Goal: Book appointment/travel/reservation

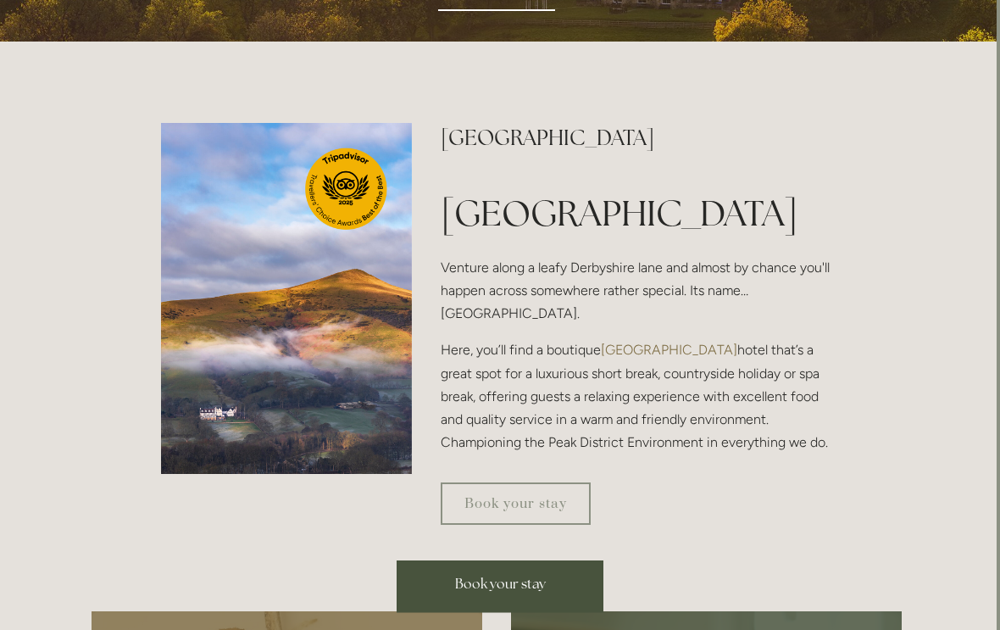
scroll to position [368, 3]
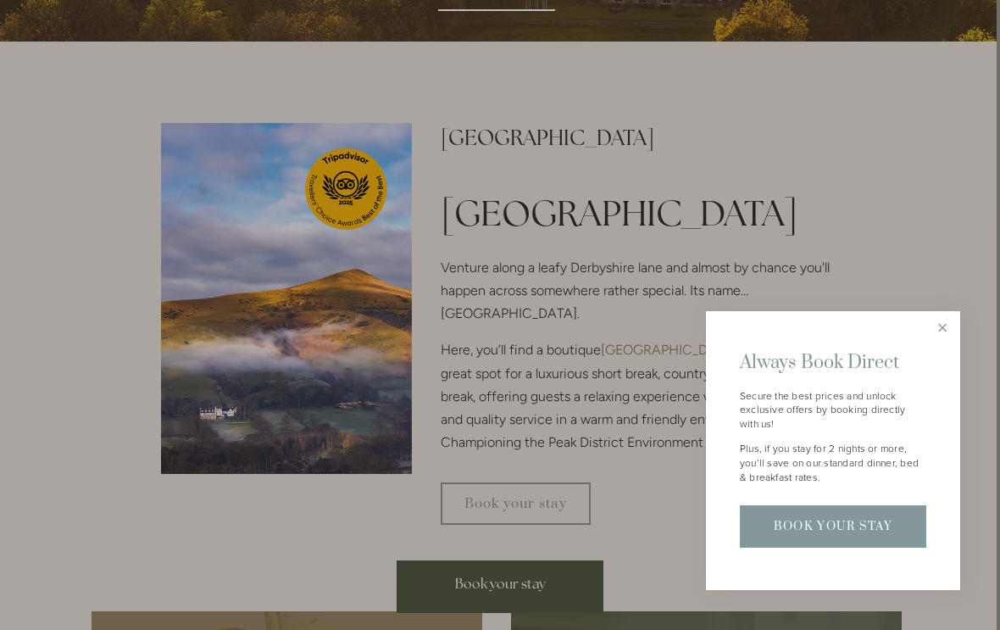
click at [728, 343] on link "Close" at bounding box center [943, 329] width 30 height 30
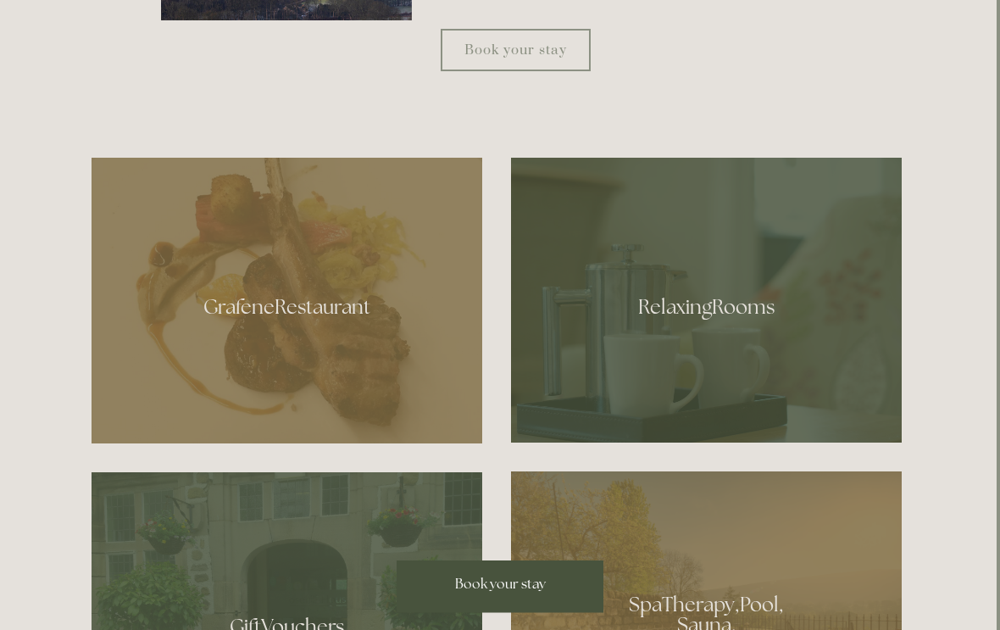
scroll to position [821, 3]
click at [728, 381] on div at bounding box center [706, 300] width 391 height 285
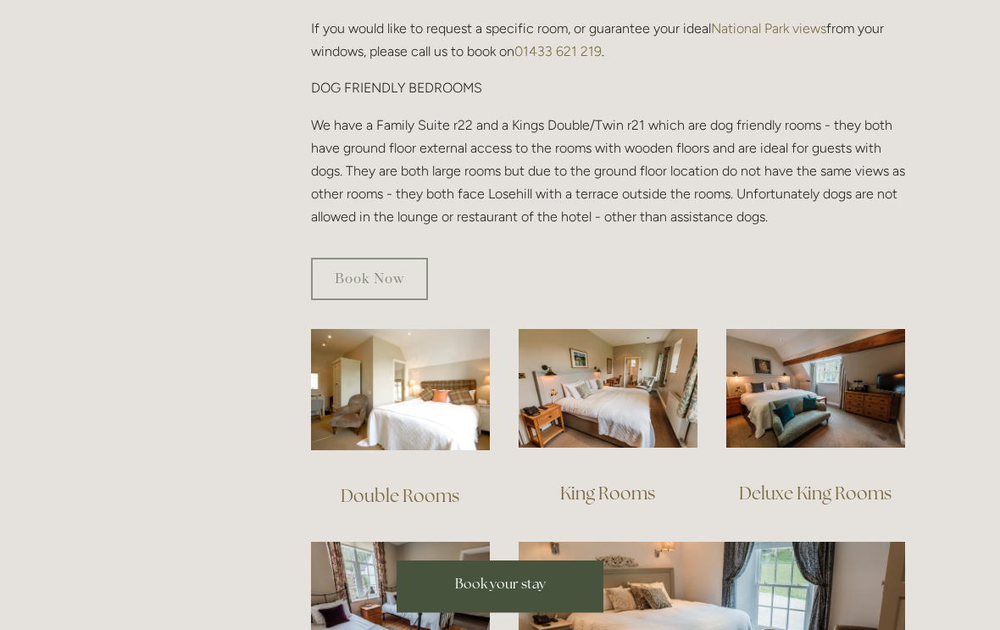
scroll to position [905, 0]
click at [389, 359] on img at bounding box center [400, 389] width 179 height 121
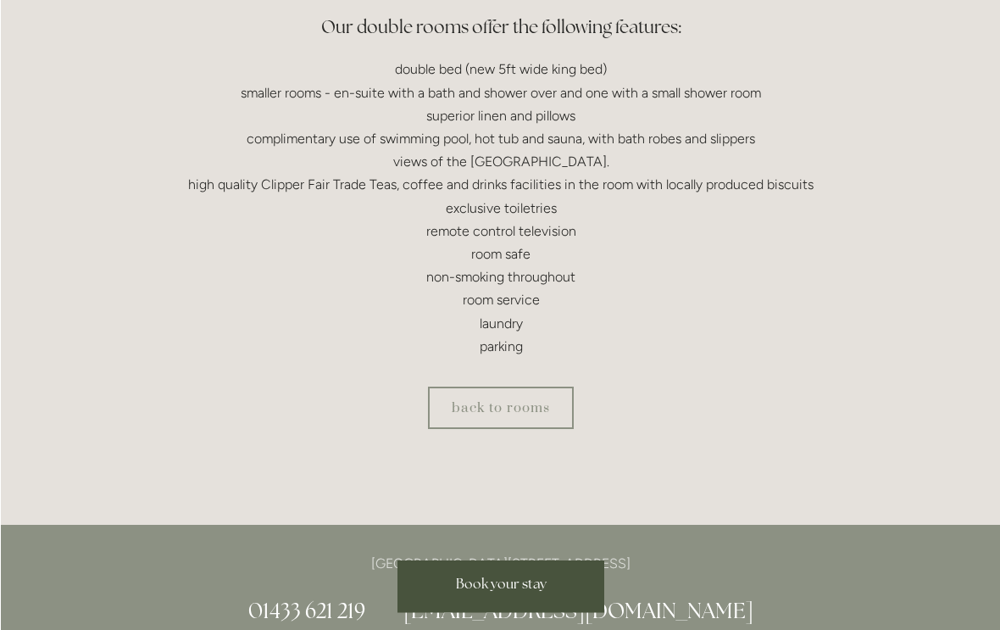
scroll to position [554, 0]
click at [481, 395] on link "back to rooms" at bounding box center [500, 407] width 146 height 42
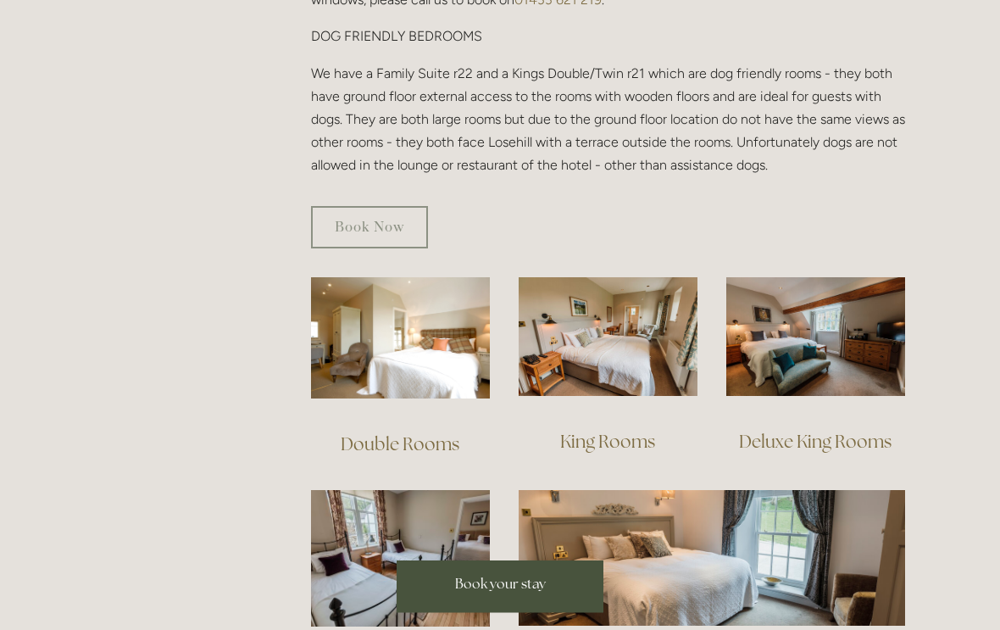
scroll to position [956, 0]
click at [580, 326] on img at bounding box center [608, 337] width 179 height 120
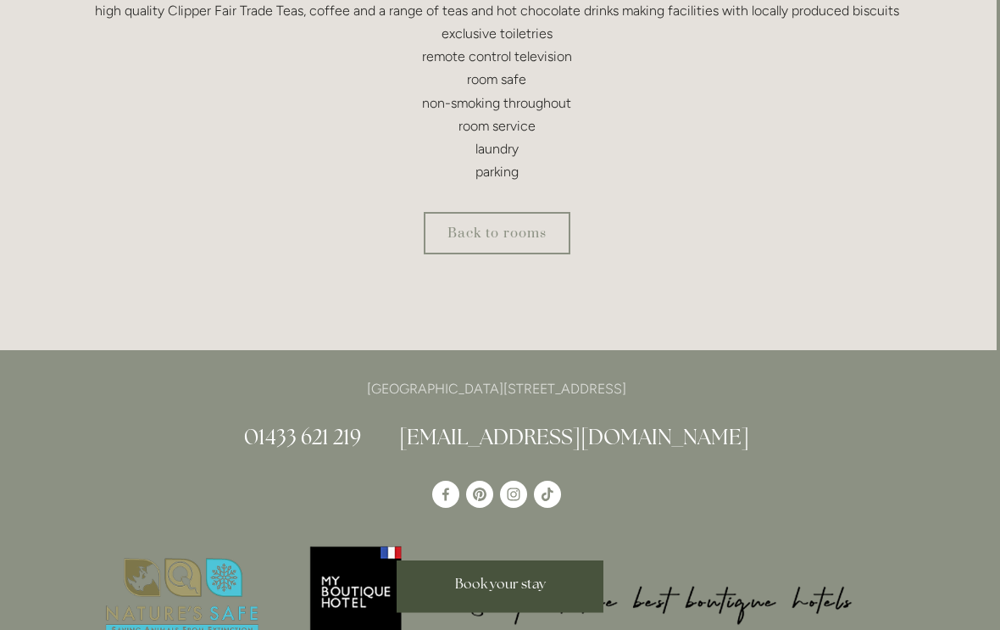
scroll to position [923, 3]
click at [445, 254] on link "Back to rooms" at bounding box center [497, 233] width 147 height 42
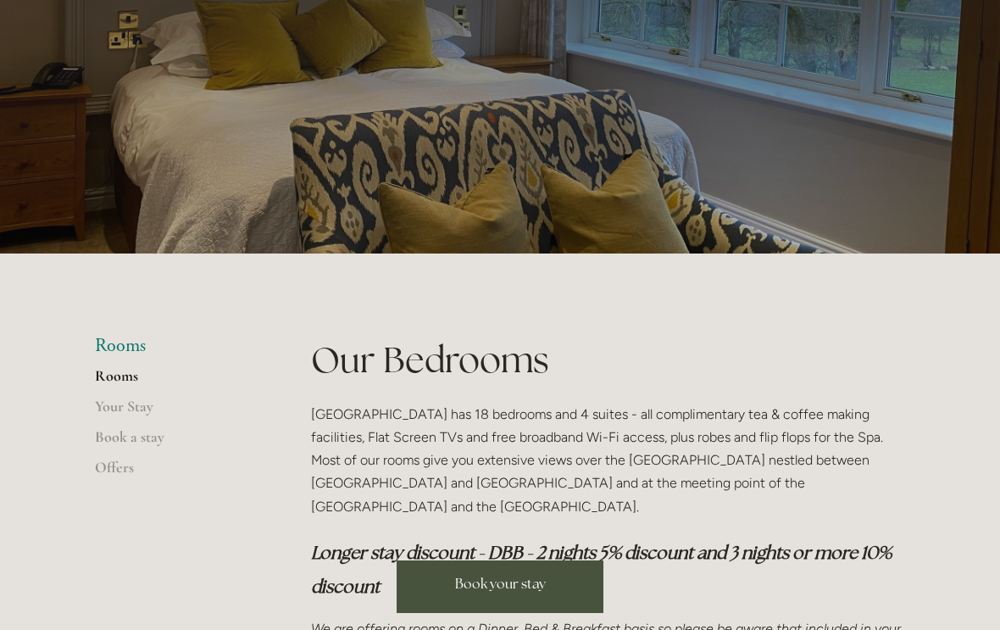
scroll to position [147, 0]
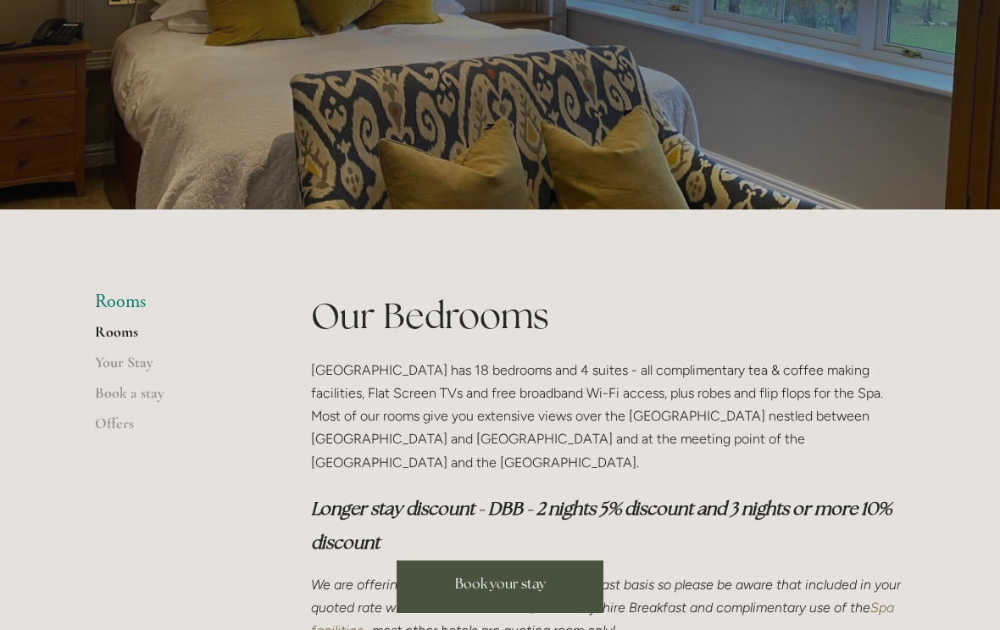
click at [487, 593] on span "Book your stay" at bounding box center [500, 584] width 91 height 18
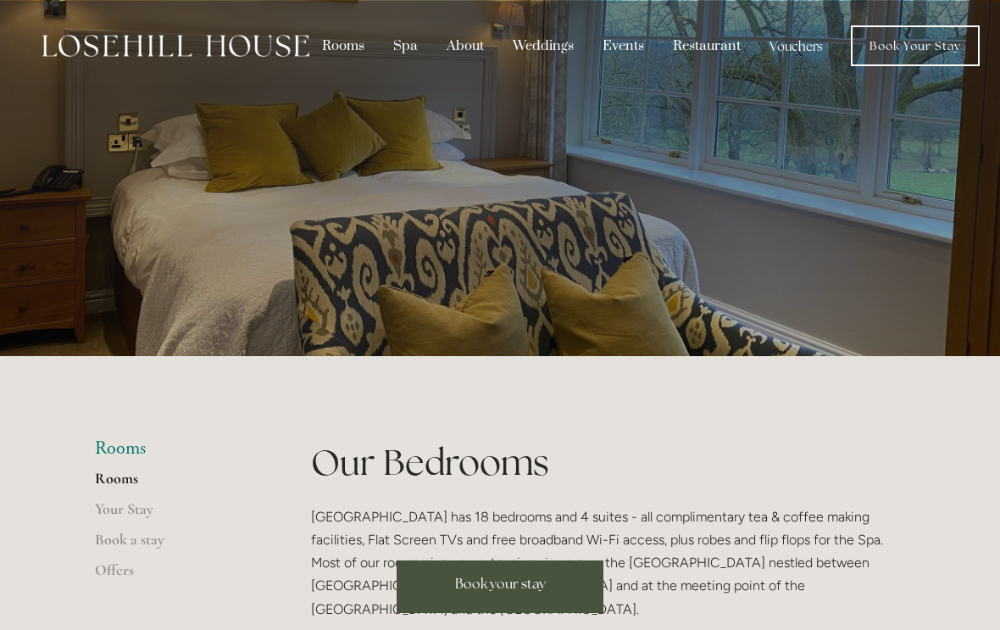
scroll to position [175, 0]
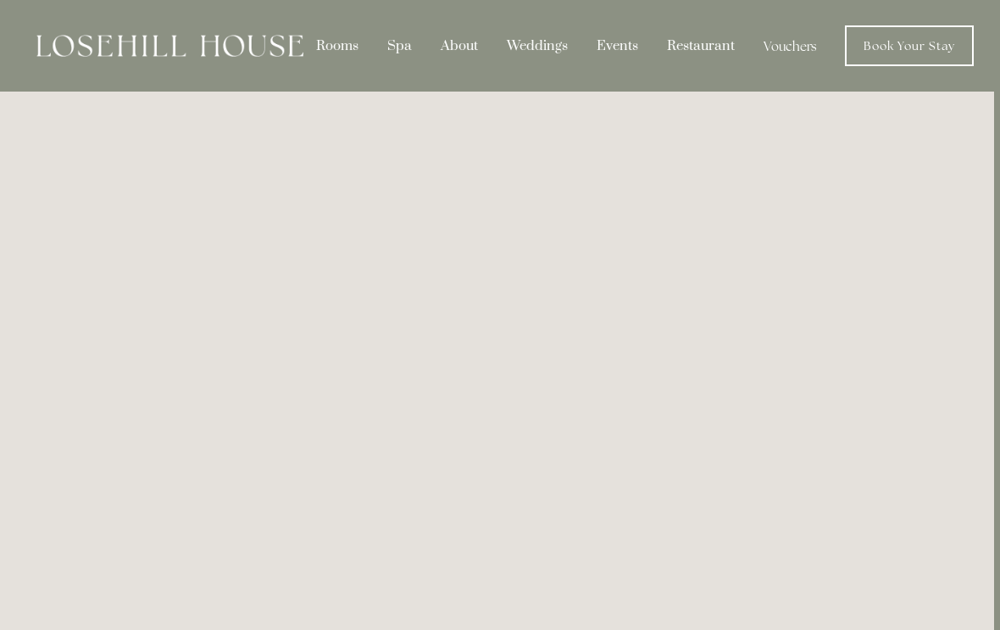
scroll to position [0, 6]
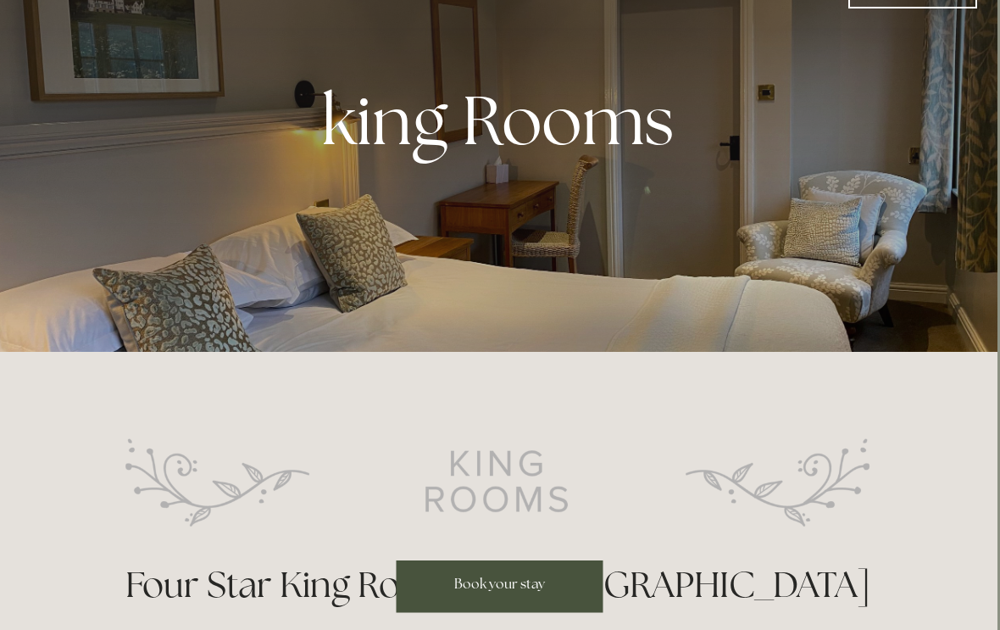
scroll to position [0, 3]
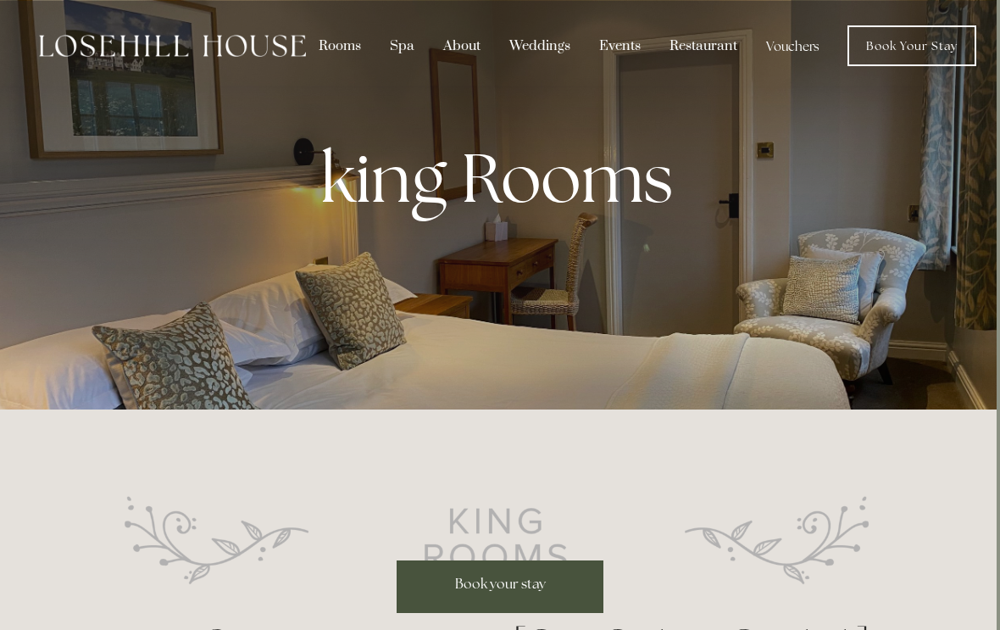
click at [699, 42] on div "Restaurant" at bounding box center [703, 46] width 93 height 32
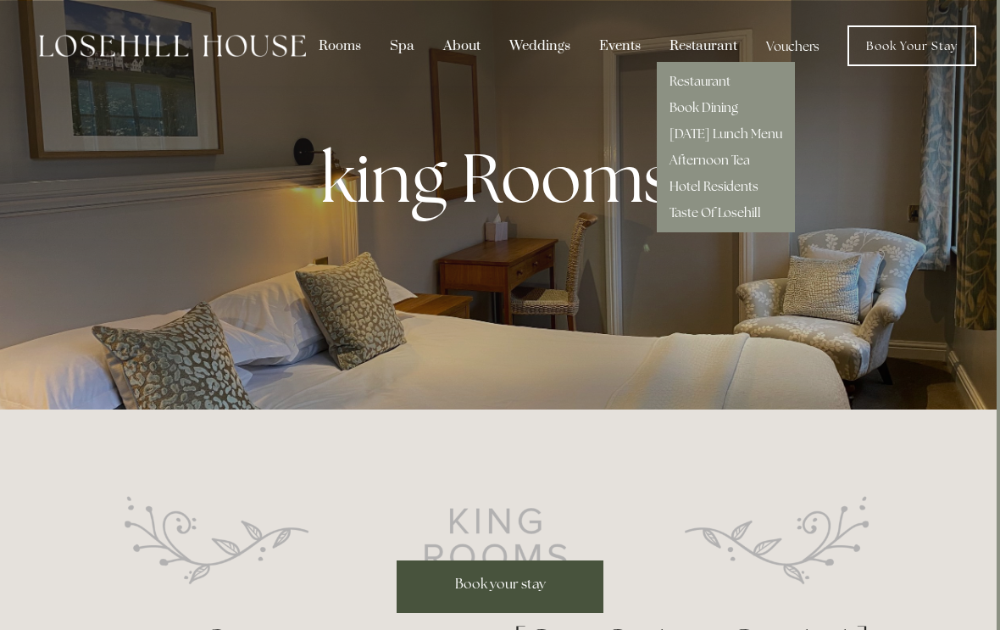
click at [692, 186] on link "Hotel Residents" at bounding box center [714, 186] width 89 height 16
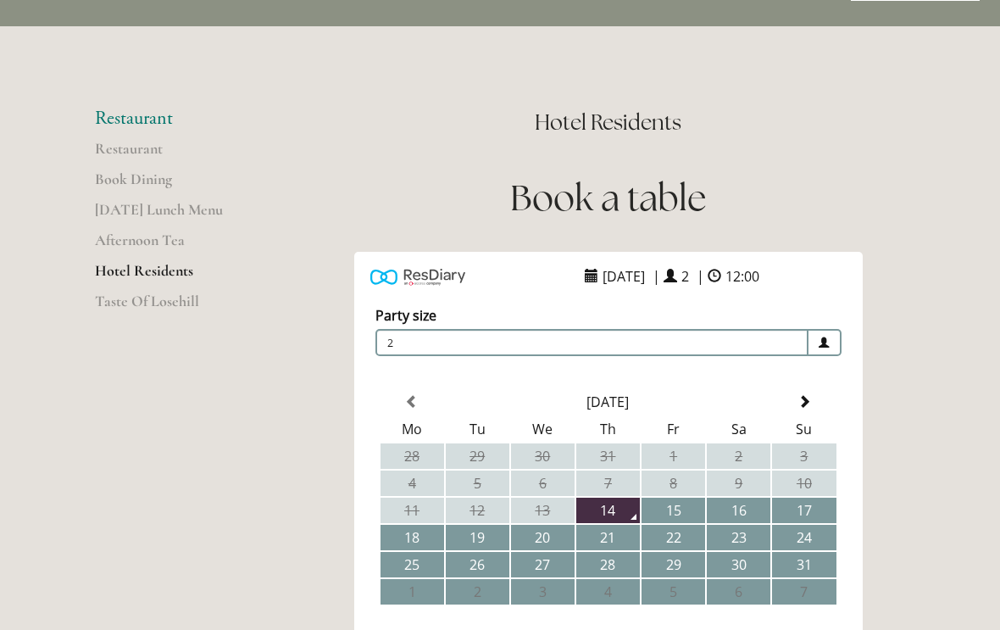
scroll to position [65, 0]
click at [118, 151] on link "Restaurant" at bounding box center [176, 154] width 162 height 31
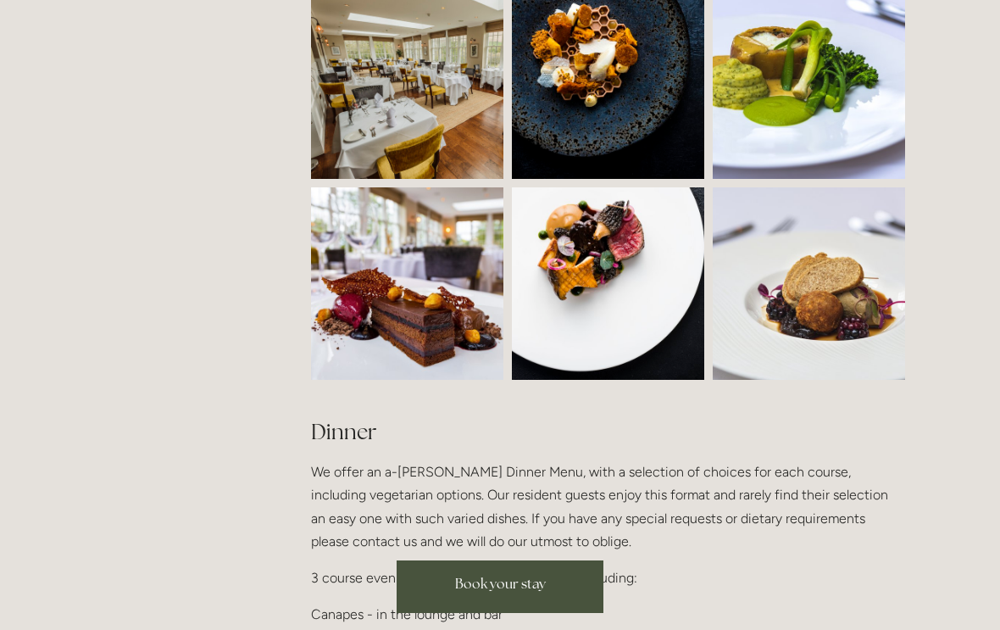
scroll to position [1645, 0]
